Goal: Task Accomplishment & Management: Complete application form

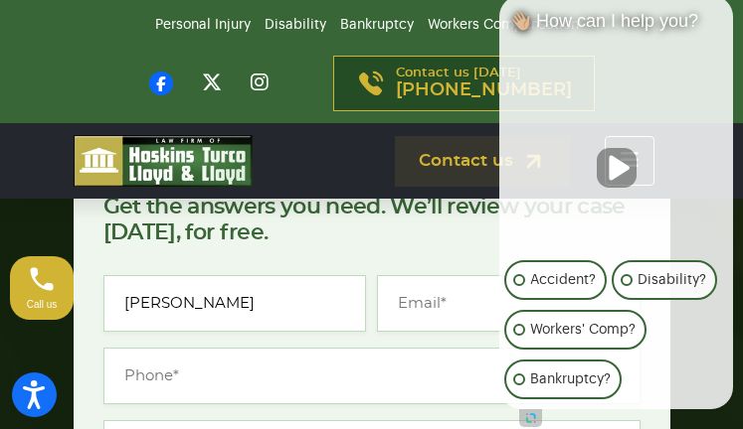
type input "[PERSON_NAME]"
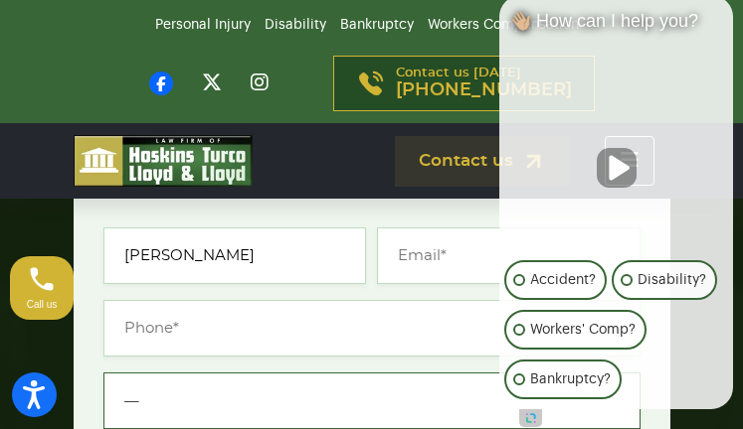
type input "―"
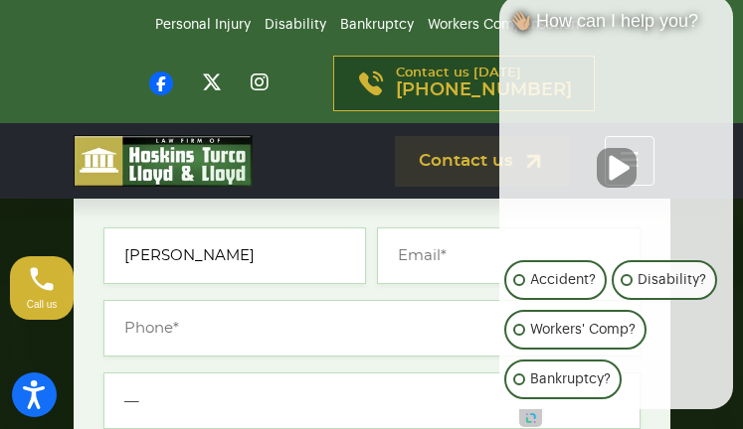
scroll to position [5406, 0]
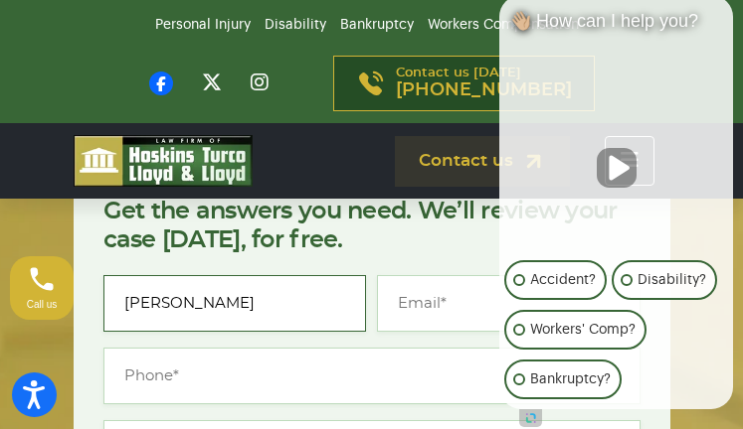
type input "[PERSON_NAME]"
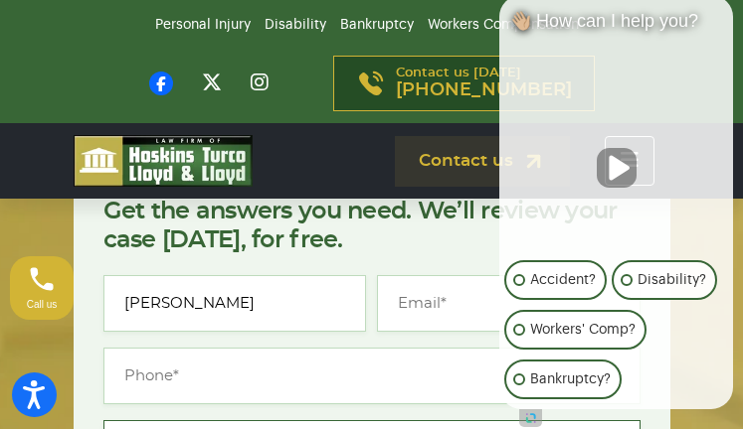
scroll to position [5453, 0]
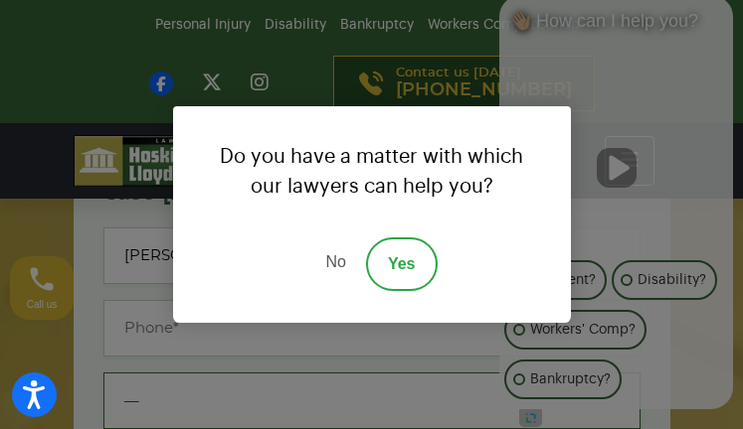
type input "―"
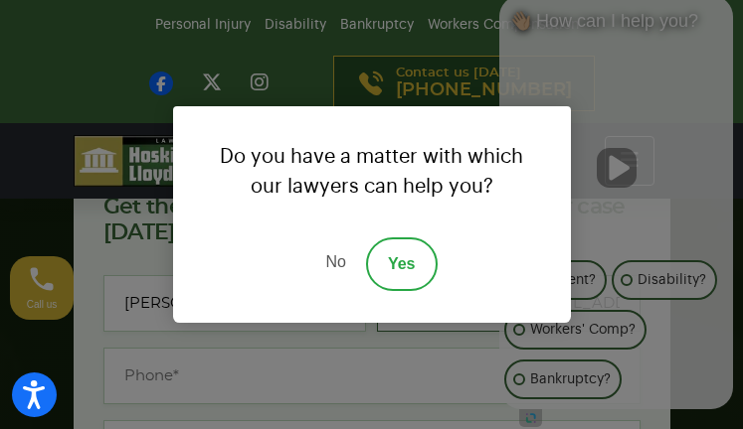
type input "[PERSON_NAME][EMAIL_ADDRESS][DOMAIN_NAME]"
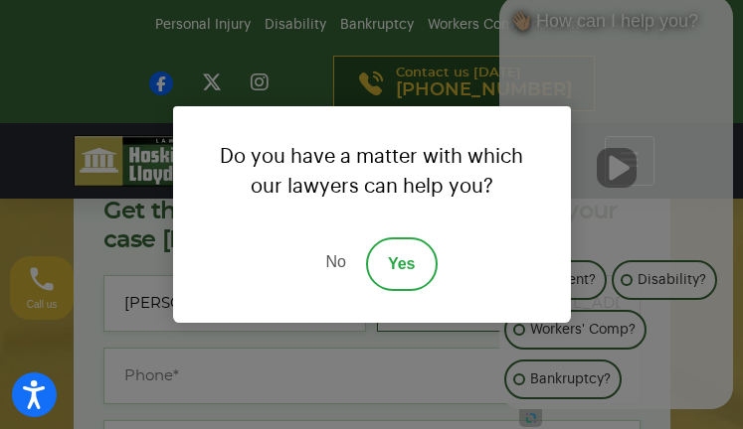
type input "[PERSON_NAME][EMAIL_ADDRESS][DOMAIN_NAME]"
type input "(034) 560-0084"
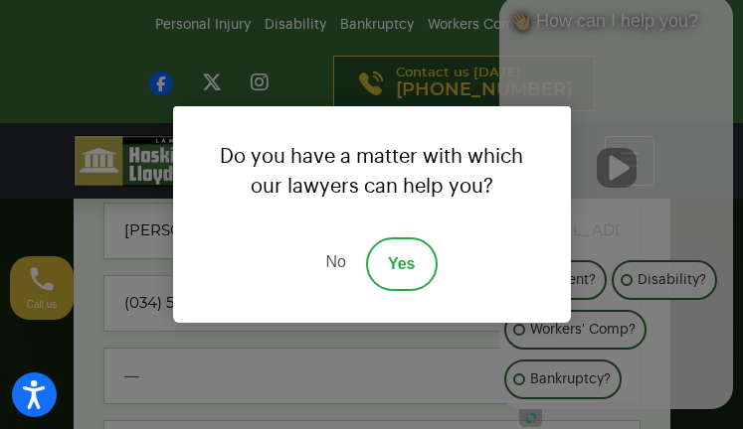
type input "0345600084"
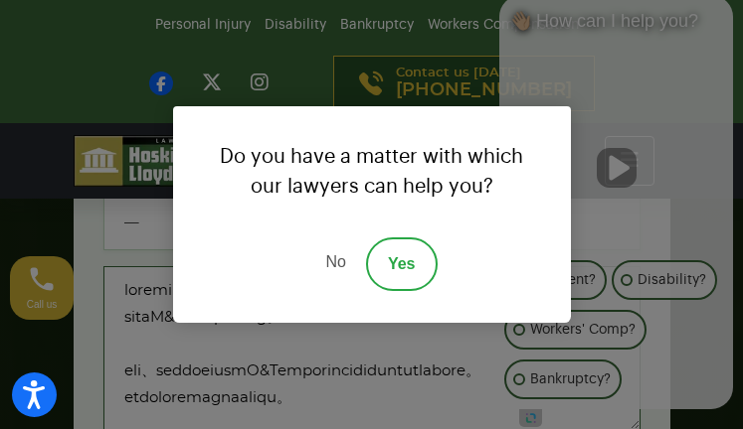
scroll to position [675, 0]
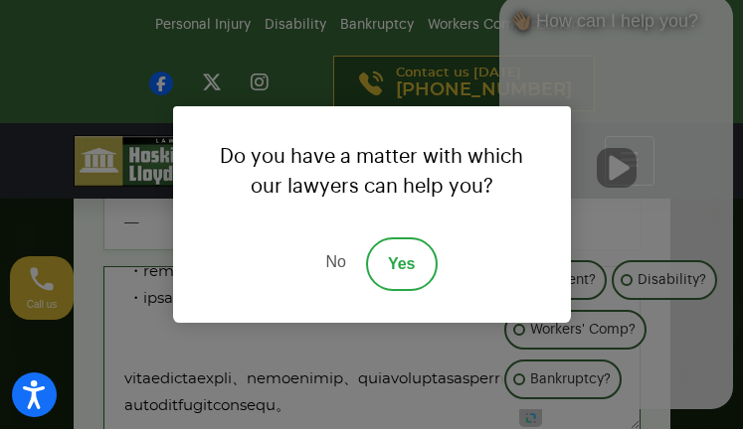
type textarea "loremipsumdol。 sitaM&C Adipiscing。 eli、seddoeiusmO&Temporincididuntutlabore。 et…"
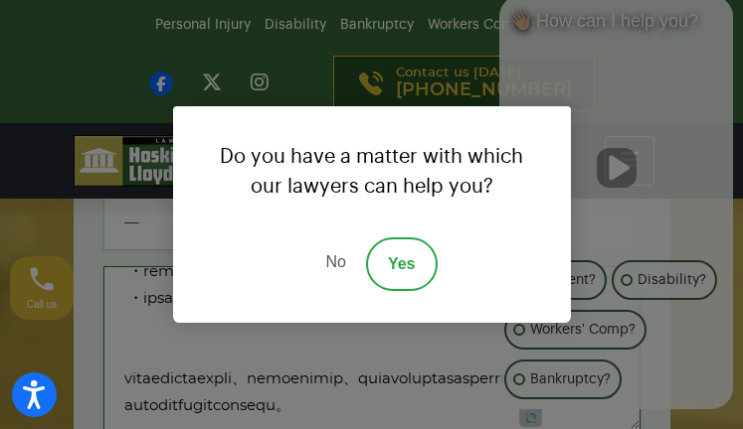
type textarea "loremipsumdol。 sitaM&C Adipiscing。 eli、seddoeiusmO&Temporincididuntutlabore。 et…"
